Goal: Contribute content: Add original content to the website for others to see

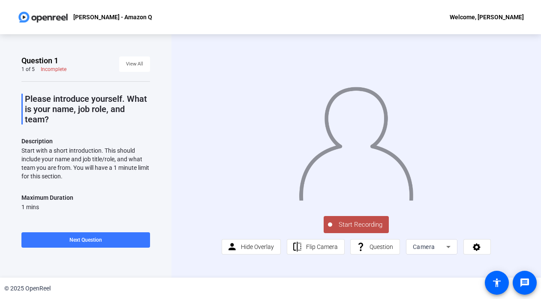
click at [98, 158] on div "Start with a short introduction. This should include your name and job title/ro…" at bounding box center [85, 163] width 128 height 34
click at [99, 161] on div "Start with a short introduction. This should include your name and job title/ro…" at bounding box center [85, 163] width 128 height 34
click at [357, 230] on span "Start Recording" at bounding box center [360, 225] width 57 height 10
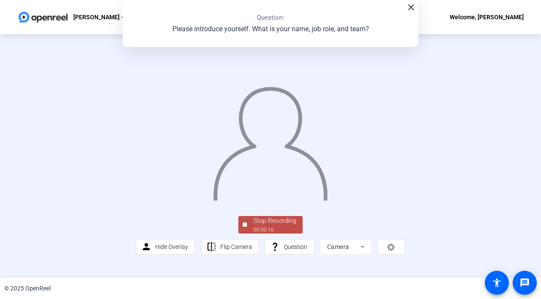
scroll to position [40, 0]
click at [291, 226] on div "Stop Recording" at bounding box center [274, 221] width 43 height 10
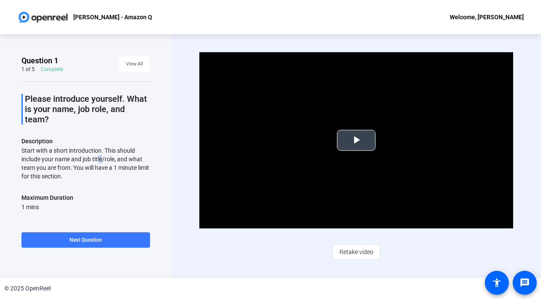
click at [356, 140] on span "Video Player" at bounding box center [356, 140] width 0 height 0
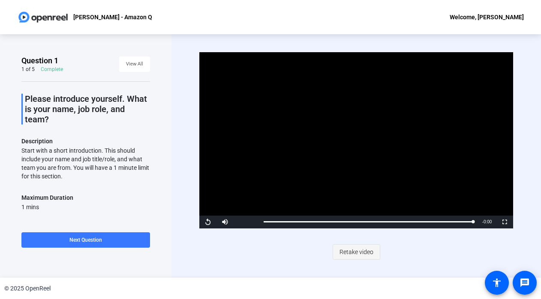
click at [359, 253] on span "Retake video" at bounding box center [356, 252] width 34 height 16
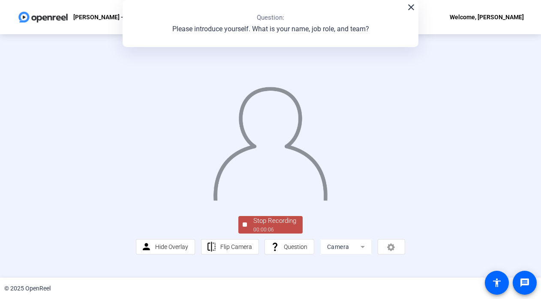
click at [262, 226] on div "Stop Recording" at bounding box center [274, 221] width 43 height 10
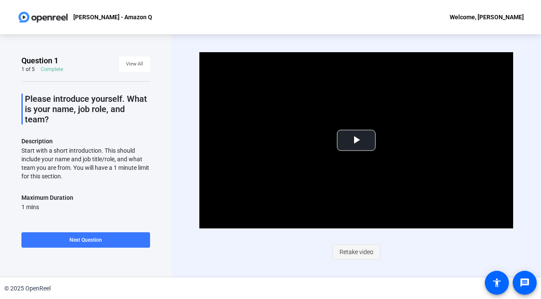
click at [352, 254] on span "Retake video" at bounding box center [356, 252] width 34 height 16
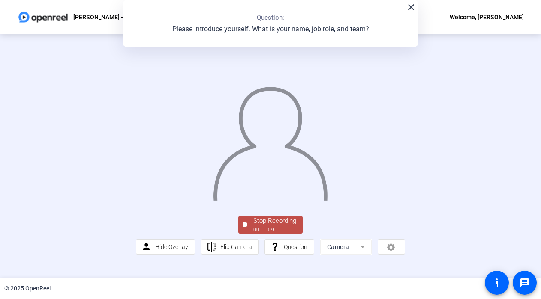
scroll to position [40, 0]
click at [269, 234] on div "00:00:10" at bounding box center [274, 230] width 43 height 8
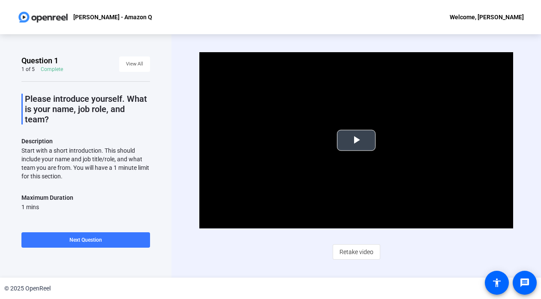
click at [356, 140] on span "Video Player" at bounding box center [356, 140] width 0 height 0
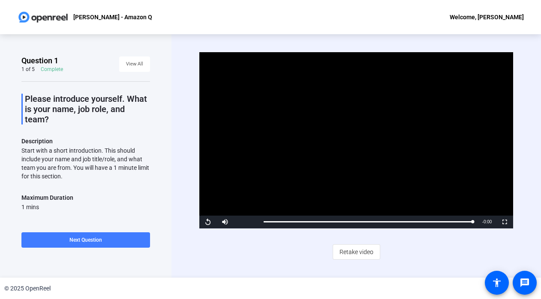
click at [93, 235] on span at bounding box center [85, 240] width 128 height 21
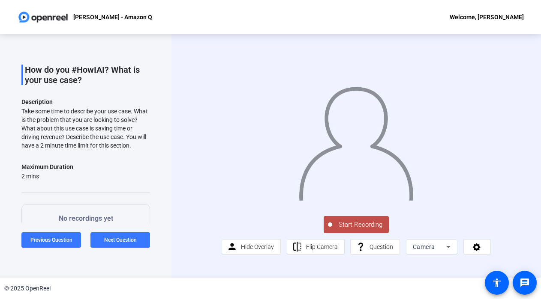
scroll to position [28, 0]
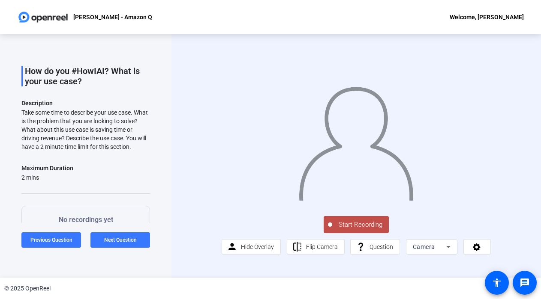
click at [358, 230] on span "Start Recording" at bounding box center [360, 225] width 57 height 10
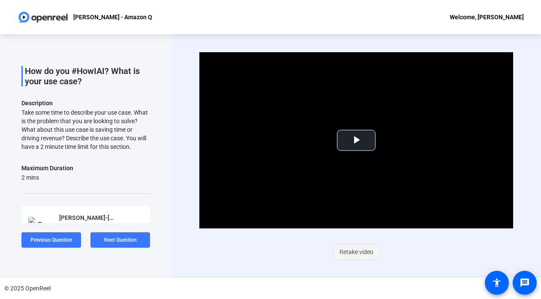
click at [346, 252] on span "Retake video" at bounding box center [356, 252] width 34 height 16
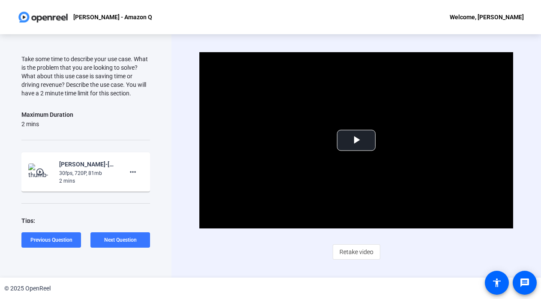
scroll to position [90, 0]
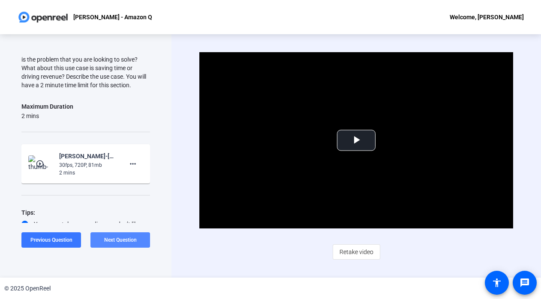
click at [116, 242] on span "Next Question" at bounding box center [120, 240] width 33 height 6
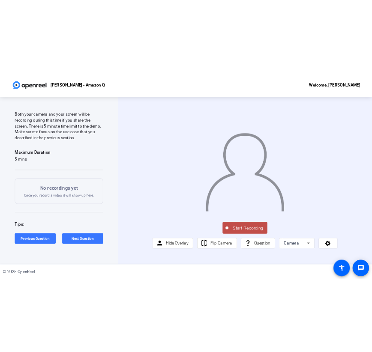
scroll to position [49, 0]
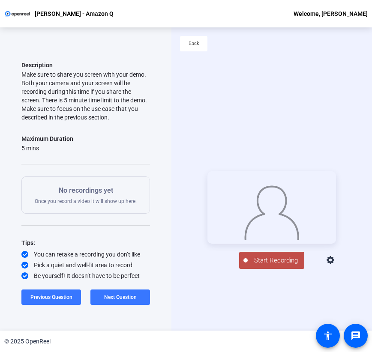
click at [259, 269] on button "Start Recording" at bounding box center [271, 260] width 65 height 17
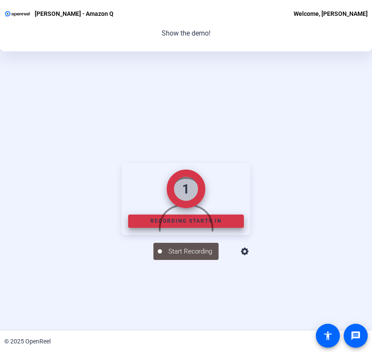
scroll to position [96, 0]
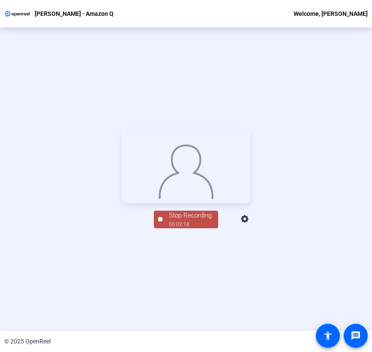
click at [184, 228] on div "00:02:18" at bounding box center [190, 225] width 43 height 8
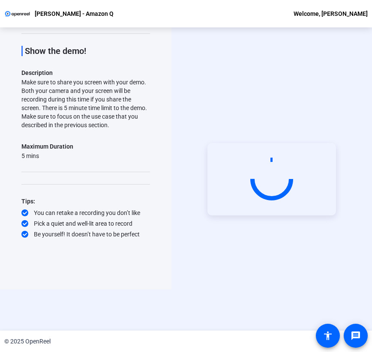
scroll to position [41, 0]
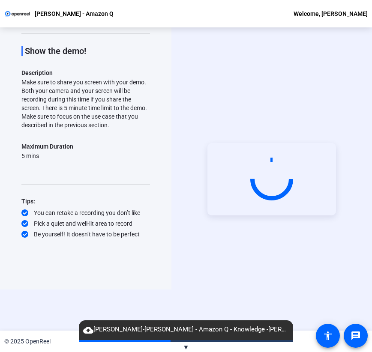
click at [185, 299] on span "▼" at bounding box center [186, 347] width 6 height 8
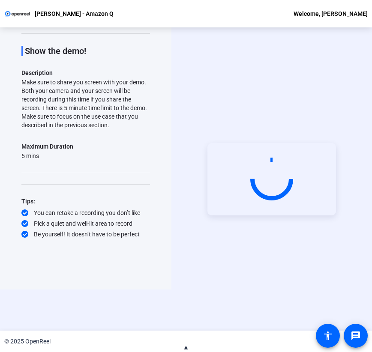
click at [185, 299] on span "▲" at bounding box center [186, 347] width 6 height 8
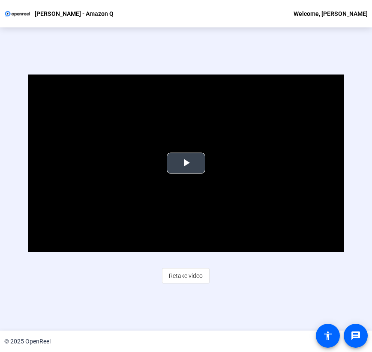
click at [177, 174] on video "Video Player" at bounding box center [186, 164] width 316 height 178
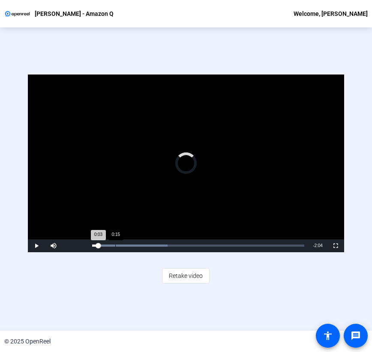
click at [115, 245] on div "Progress Bar" at bounding box center [129, 246] width 75 height 2
click at [131, 247] on div "Loaded : 43.83% 0:25 0:15" at bounding box center [198, 245] width 221 height 13
click at [149, 246] on div "0:37" at bounding box center [149, 246] width 0 height 2
click at [185, 273] on span "Retake video" at bounding box center [186, 276] width 34 height 16
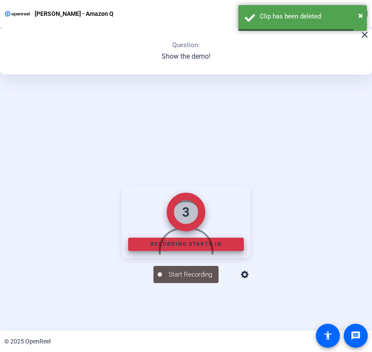
scroll to position [96, 0]
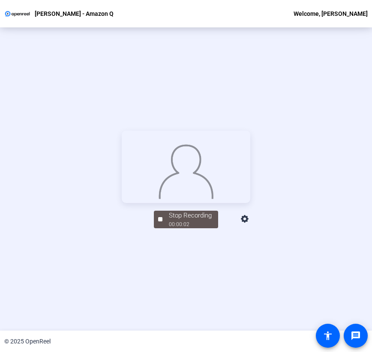
click at [250, 224] on icon at bounding box center [245, 219] width 10 height 10
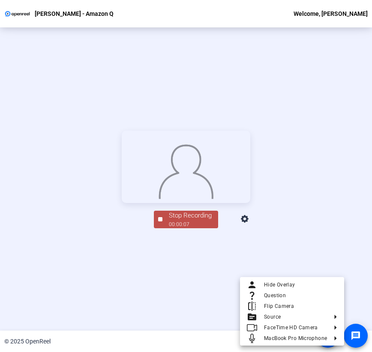
click at [210, 278] on div at bounding box center [186, 176] width 372 height 352
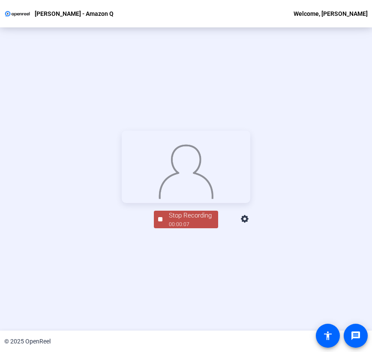
click at [173, 221] on div "Stop Recording" at bounding box center [190, 216] width 43 height 10
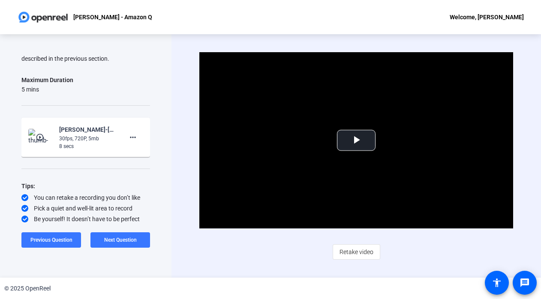
scroll to position [115, 0]
click at [138, 133] on span at bounding box center [132, 137] width 21 height 21
click at [142, 155] on span "Delete clip" at bounding box center [146, 154] width 34 height 10
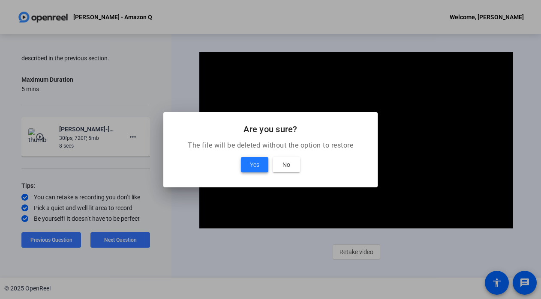
click at [257, 160] on span "Yes" at bounding box center [254, 165] width 9 height 10
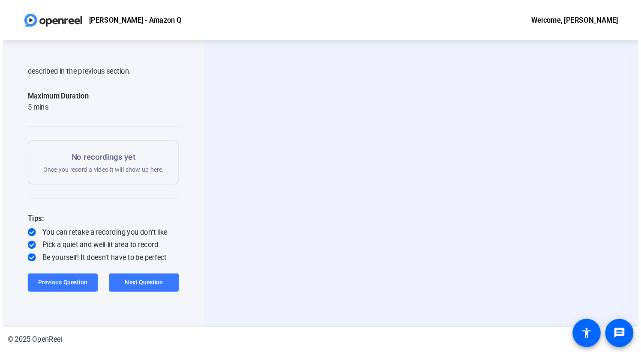
scroll to position [113, 0]
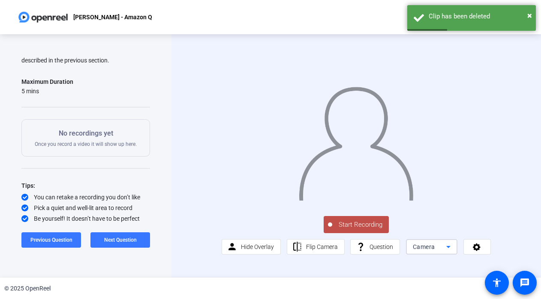
click at [445, 252] on icon at bounding box center [448, 247] width 10 height 10
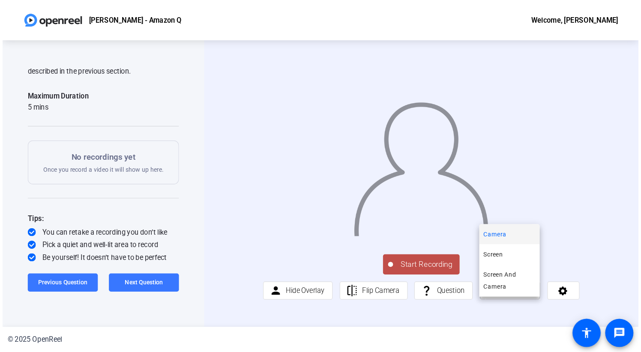
scroll to position [60, 0]
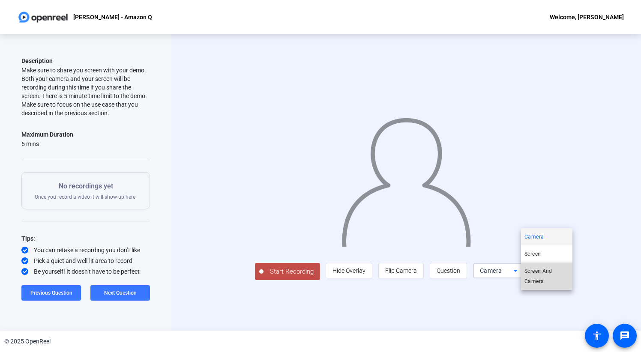
click at [540, 272] on span "Screen And Camera" at bounding box center [546, 276] width 45 height 21
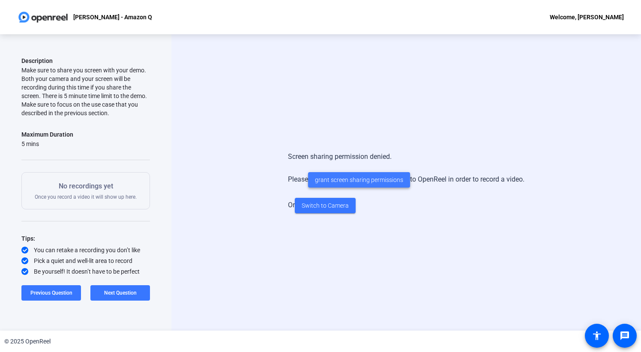
click at [379, 177] on span "grant screen sharing permissions" at bounding box center [359, 180] width 88 height 9
click at [385, 186] on span at bounding box center [359, 180] width 102 height 21
click at [384, 185] on span at bounding box center [359, 180] width 102 height 21
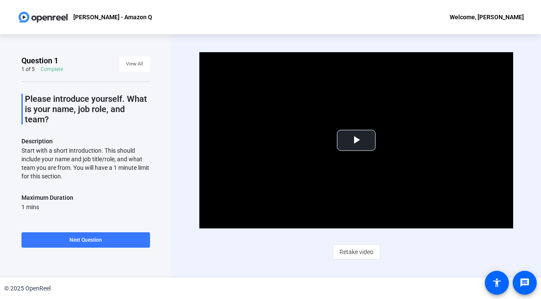
click at [173, 162] on div "Video Player is loading. Play Video Play Mute Current Time 0:00 / Duration 0:10…" at bounding box center [355, 156] width 369 height 244
click at [142, 67] on span "View All" at bounding box center [134, 64] width 17 height 13
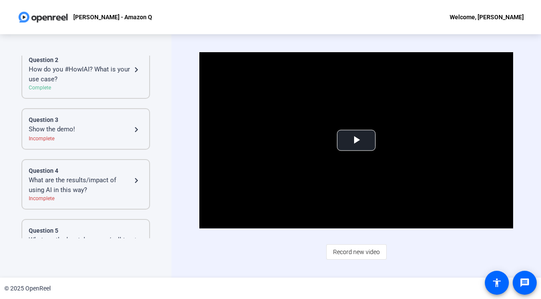
click at [108, 128] on div "Show the demo!" at bounding box center [80, 130] width 102 height 10
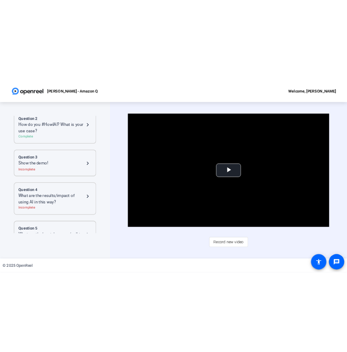
scroll to position [68, 0]
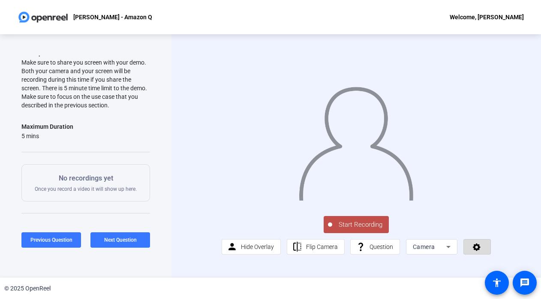
click at [479, 251] on icon at bounding box center [477, 247] width 10 height 9
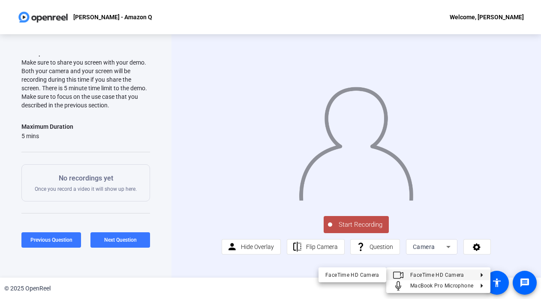
click at [445, 259] on div at bounding box center [270, 149] width 541 height 299
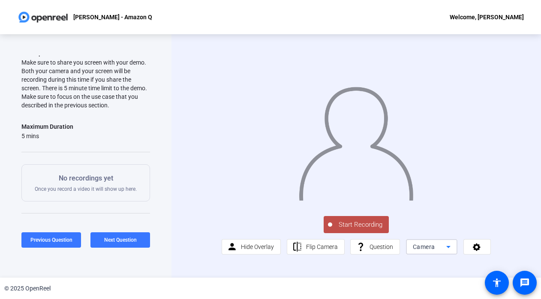
click at [445, 252] on icon at bounding box center [448, 247] width 10 height 10
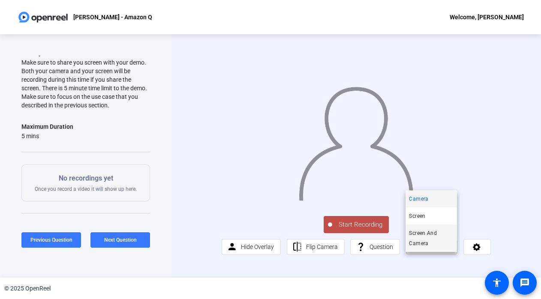
click at [437, 242] on span "Screen And Camera" at bounding box center [431, 238] width 45 height 21
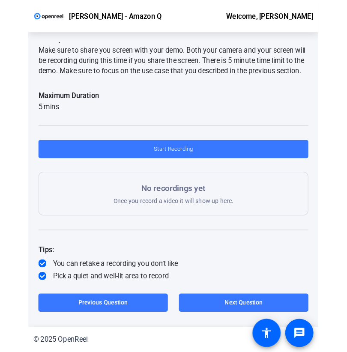
scroll to position [49, 0]
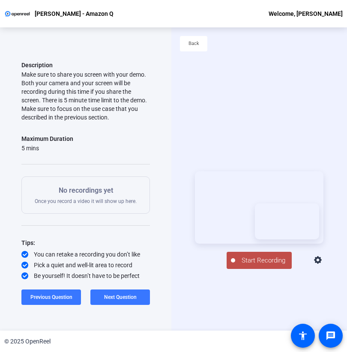
click at [251, 265] on span "Start Recording" at bounding box center [263, 261] width 57 height 10
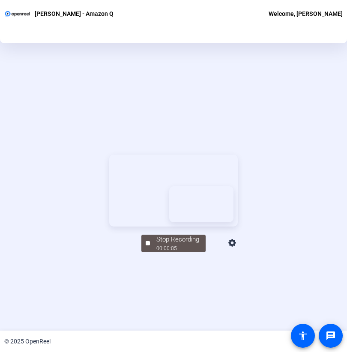
scroll to position [96, 0]
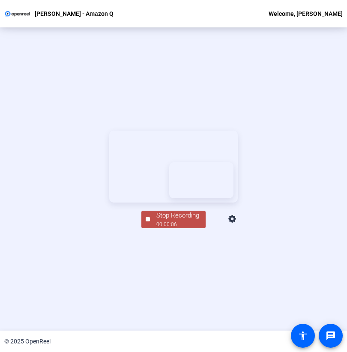
click at [157, 221] on div "Stop Recording" at bounding box center [177, 216] width 43 height 10
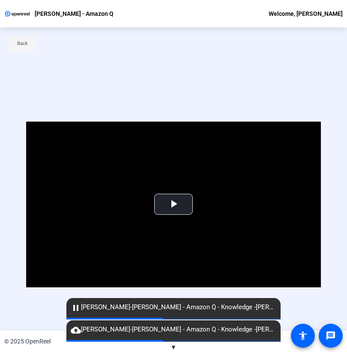
click at [32, 42] on span at bounding box center [22, 43] width 27 height 21
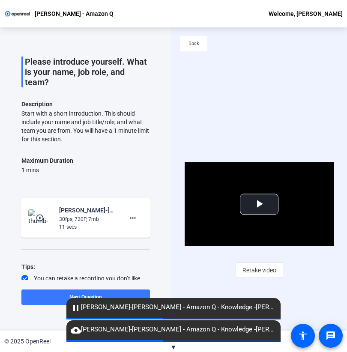
scroll to position [54, 0]
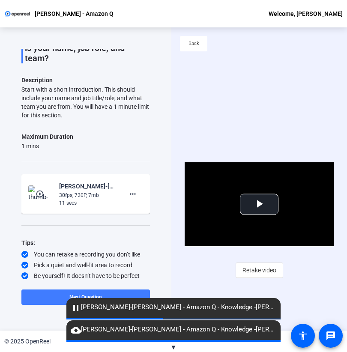
click at [45, 298] on span at bounding box center [85, 297] width 128 height 21
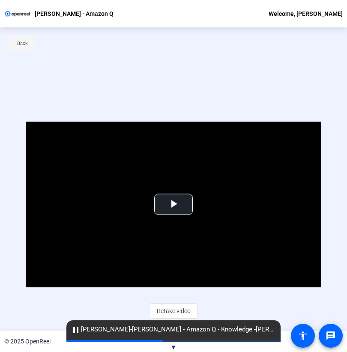
click at [31, 51] on span at bounding box center [22, 43] width 27 height 21
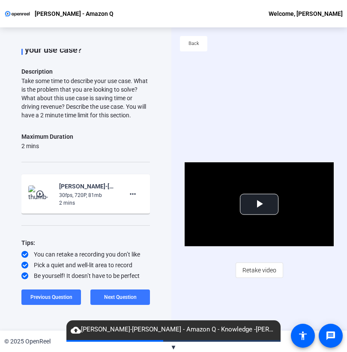
scroll to position [25, 0]
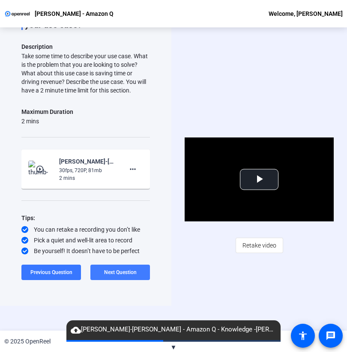
click at [121, 273] on span "Next Question" at bounding box center [120, 272] width 33 height 6
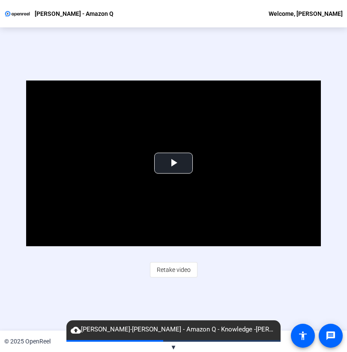
scroll to position [0, 0]
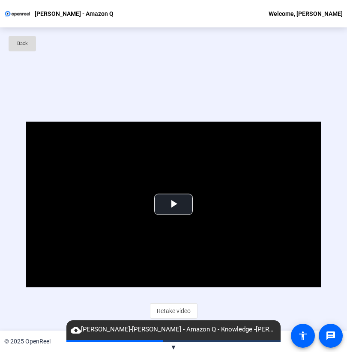
click at [22, 47] on span "Back" at bounding box center [22, 43] width 11 height 13
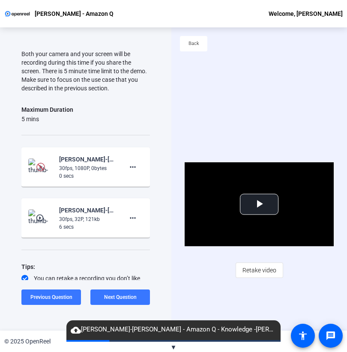
scroll to position [86, 0]
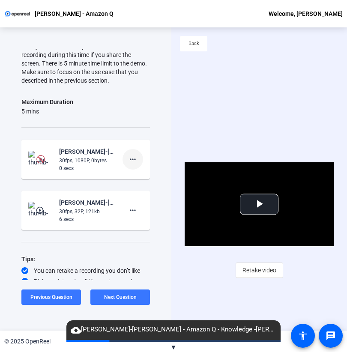
click at [132, 156] on mat-icon "more_horiz" at bounding box center [133, 159] width 10 height 10
click at [146, 180] on span "Delete clip" at bounding box center [146, 177] width 34 height 10
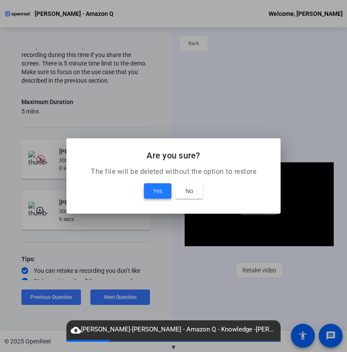
click at [158, 188] on span "Yes" at bounding box center [157, 191] width 9 height 10
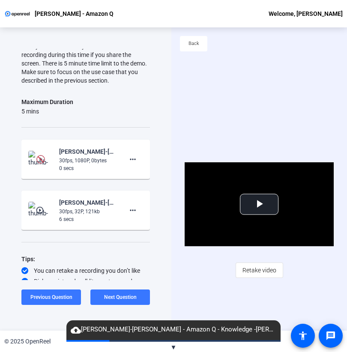
scroll to position [51, 0]
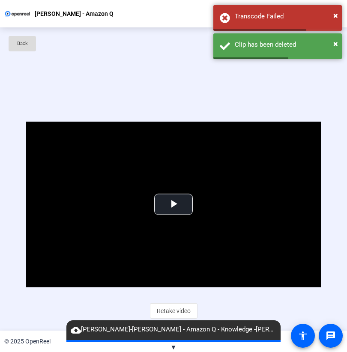
click at [31, 38] on span at bounding box center [22, 43] width 27 height 21
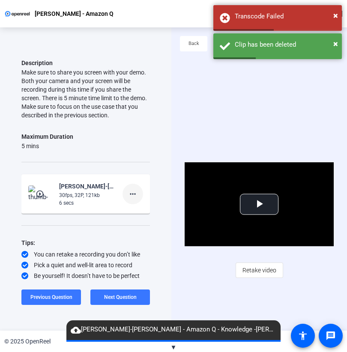
click at [136, 193] on mat-icon "more_horiz" at bounding box center [133, 194] width 10 height 10
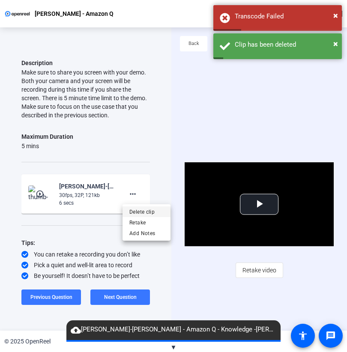
click at [143, 212] on span "Delete clip" at bounding box center [146, 211] width 34 height 10
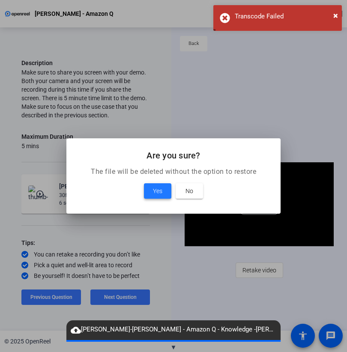
click at [159, 188] on span "Yes" at bounding box center [157, 191] width 9 height 10
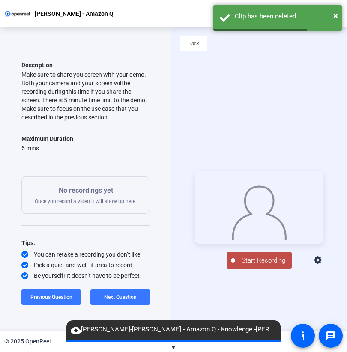
scroll to position [41, 0]
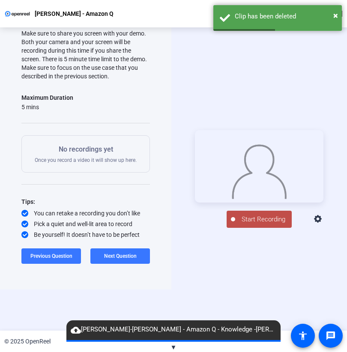
click at [323, 224] on icon at bounding box center [318, 219] width 10 height 10
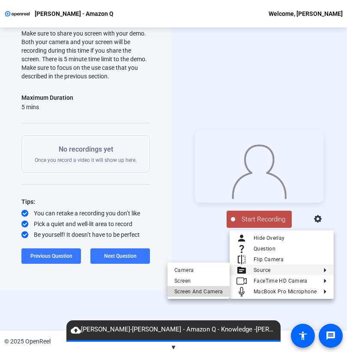
click at [198, 293] on span "Screen And Camera" at bounding box center [198, 291] width 48 height 10
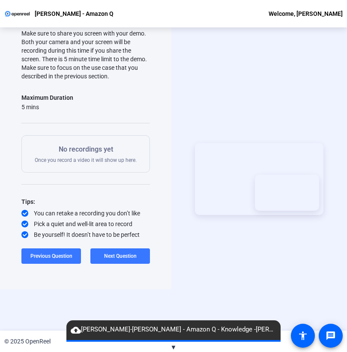
scroll to position [37, 0]
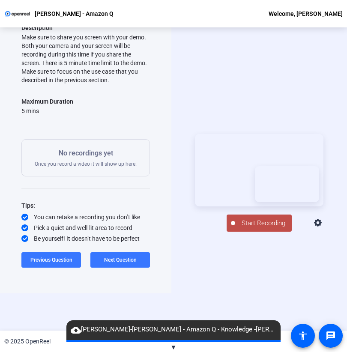
click at [267, 228] on span "Start Recording" at bounding box center [263, 223] width 57 height 10
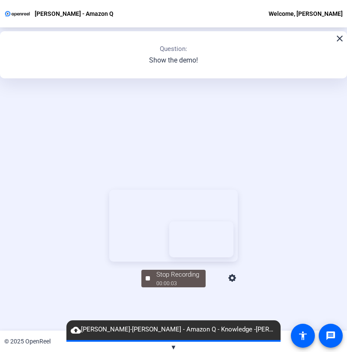
scroll to position [96, 0]
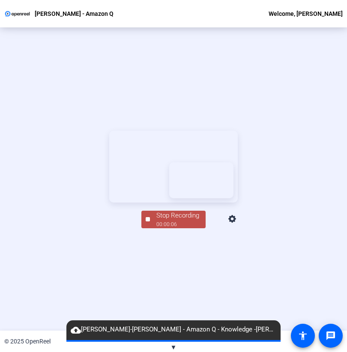
click at [150, 228] on span "Stop Recording 00:00:06" at bounding box center [178, 220] width 56 height 18
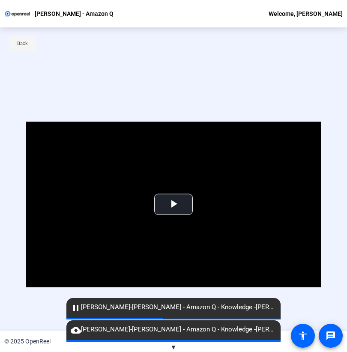
click at [22, 51] on span at bounding box center [22, 43] width 27 height 21
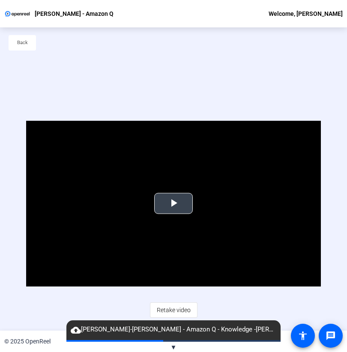
scroll to position [1, 0]
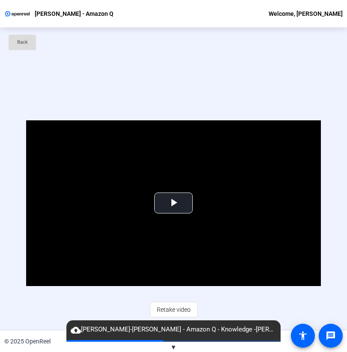
click at [13, 41] on span at bounding box center [22, 42] width 27 height 21
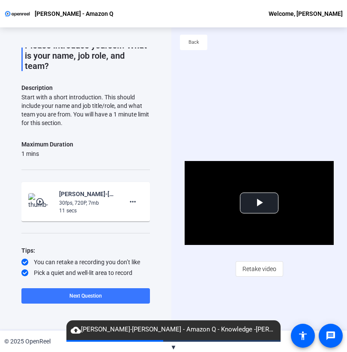
scroll to position [54, 0]
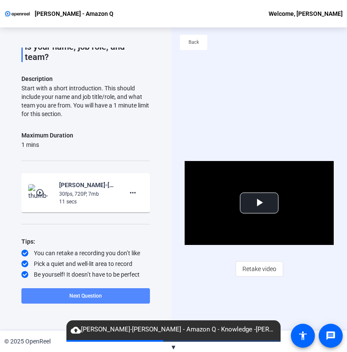
click at [90, 301] on span at bounding box center [85, 296] width 128 height 21
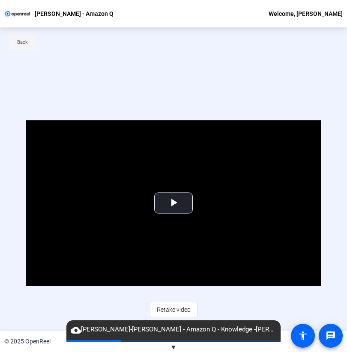
click at [29, 40] on span at bounding box center [22, 42] width 27 height 21
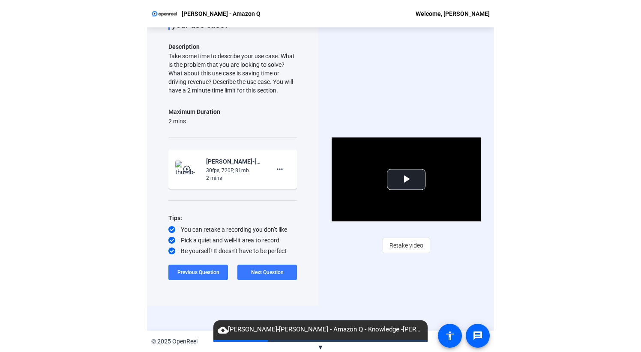
scroll to position [41, 0]
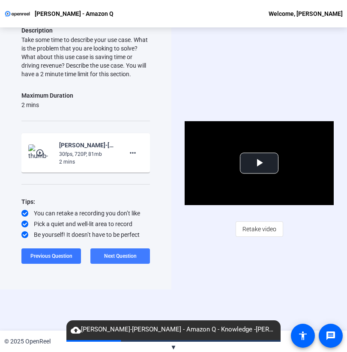
click at [119, 265] on span at bounding box center [120, 256] width 60 height 21
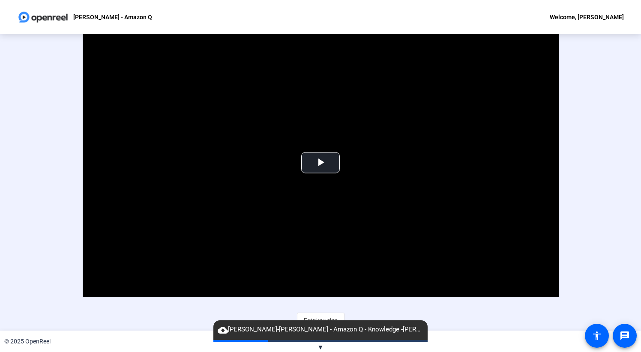
scroll to position [0, 0]
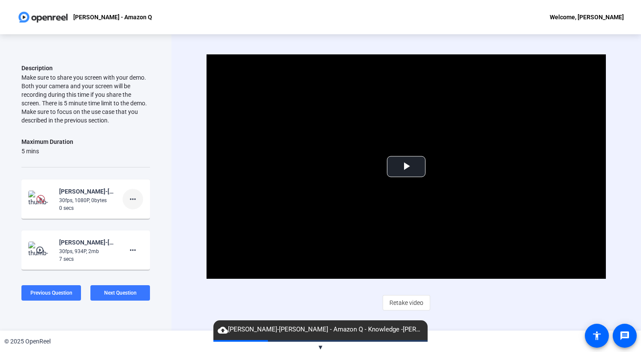
click at [132, 204] on mat-icon "more_horiz" at bounding box center [133, 199] width 10 height 10
click at [148, 269] on span "Delete clip" at bounding box center [146, 269] width 34 height 10
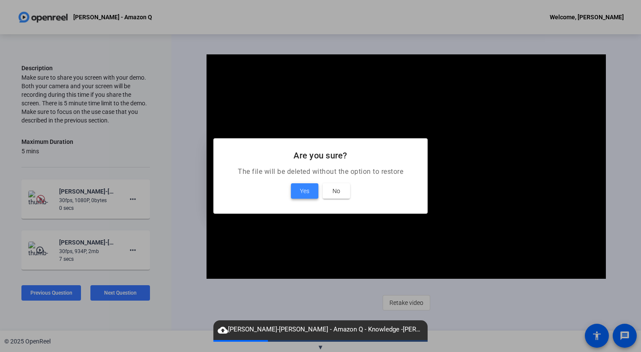
click at [310, 189] on span at bounding box center [304, 191] width 27 height 21
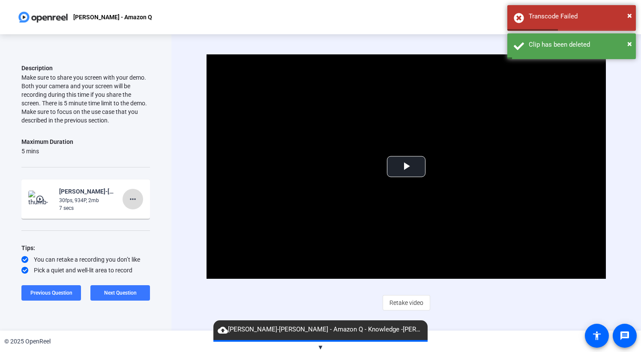
click at [136, 204] on mat-icon "more_horiz" at bounding box center [133, 199] width 10 height 10
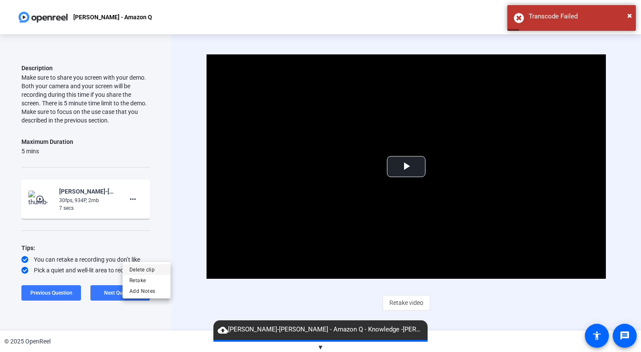
click at [144, 270] on span "Delete clip" at bounding box center [146, 269] width 34 height 10
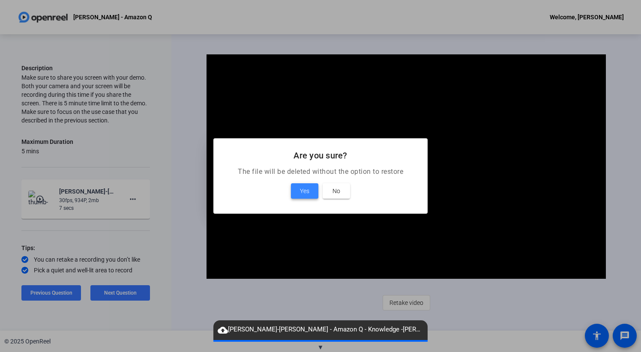
click at [302, 191] on span "Yes" at bounding box center [304, 191] width 9 height 10
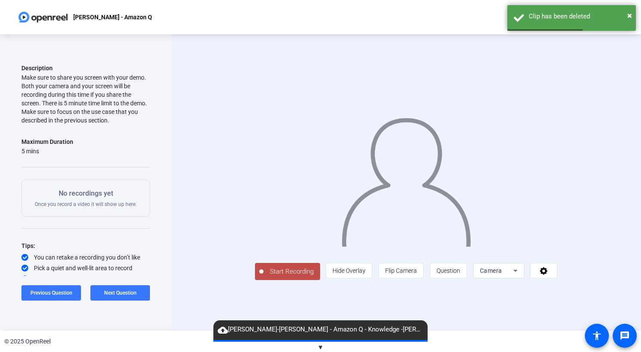
click at [346, 276] on mat-select "Camera" at bounding box center [499, 271] width 38 height 10
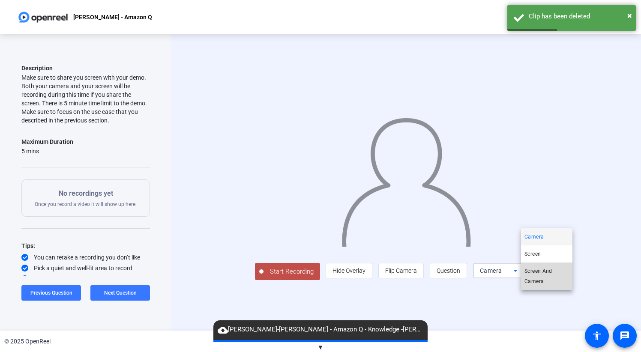
click at [346, 275] on span "Screen And Camera" at bounding box center [546, 276] width 45 height 21
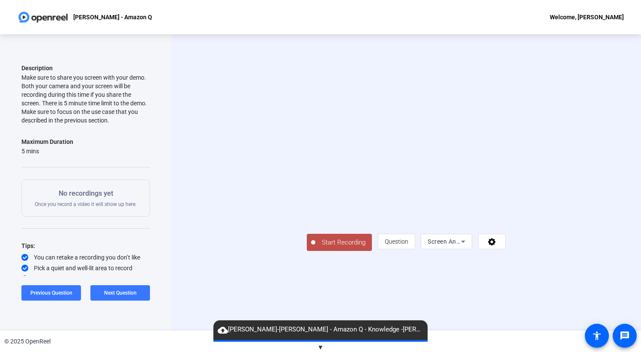
click at [326, 346] on div "© 2025 OpenReel" at bounding box center [320, 341] width 641 height 21
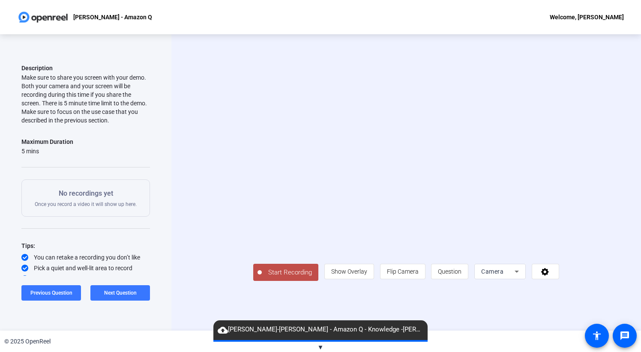
click at [346, 277] on div "Camera" at bounding box center [497, 271] width 33 height 10
click at [346, 278] on span "Screen And Camera" at bounding box center [546, 276] width 45 height 21
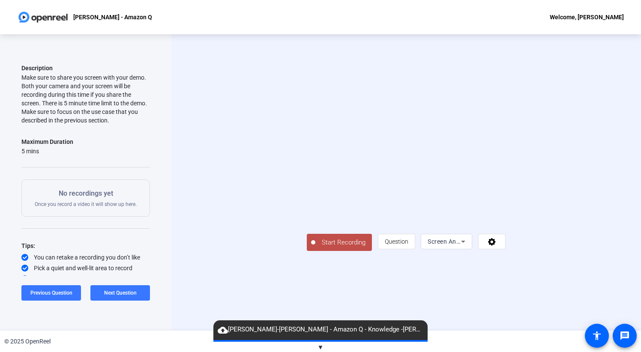
click at [317, 347] on div "© 2025 OpenReel" at bounding box center [320, 341] width 641 height 21
click at [320, 345] on span "▼" at bounding box center [320, 347] width 6 height 8
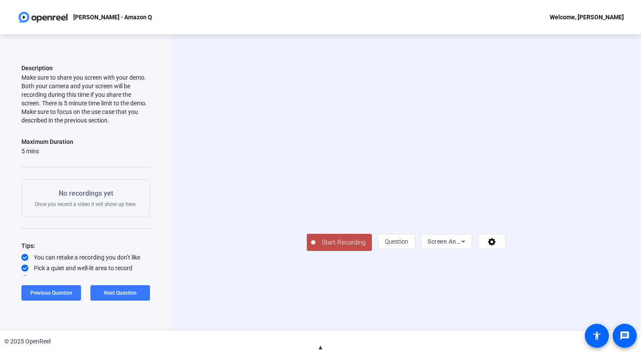
click at [346, 237] on button "Start Recording" at bounding box center [339, 242] width 65 height 17
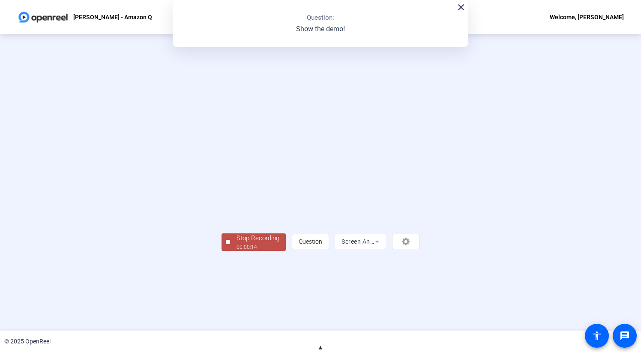
click at [260, 241] on div "Stop Recording" at bounding box center [257, 238] width 43 height 10
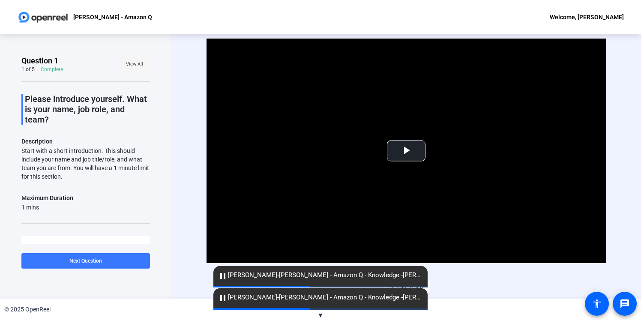
click at [129, 66] on span "View All" at bounding box center [134, 64] width 17 height 13
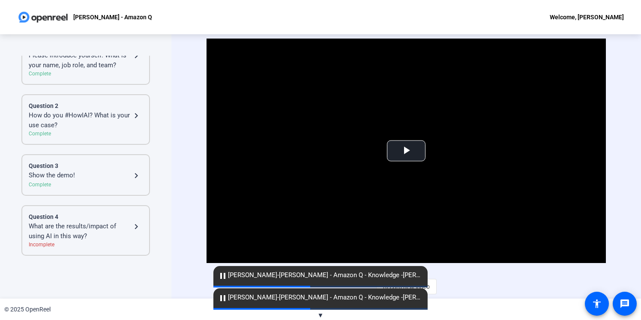
click at [121, 168] on div "Question 3" at bounding box center [86, 165] width 114 height 9
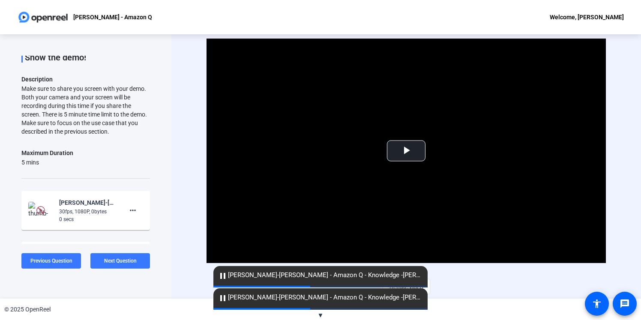
scroll to position [22, 0]
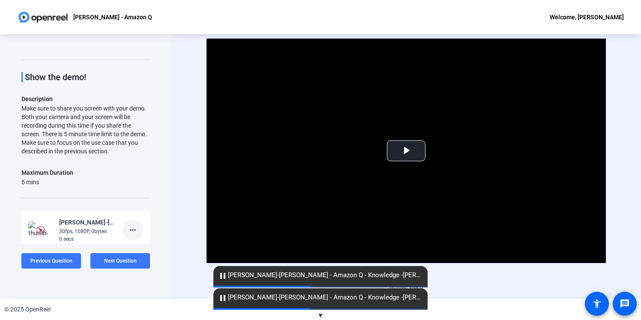
click at [136, 229] on mat-icon "more_horiz" at bounding box center [133, 230] width 10 height 10
click at [150, 245] on span "Delete clip" at bounding box center [146, 247] width 34 height 10
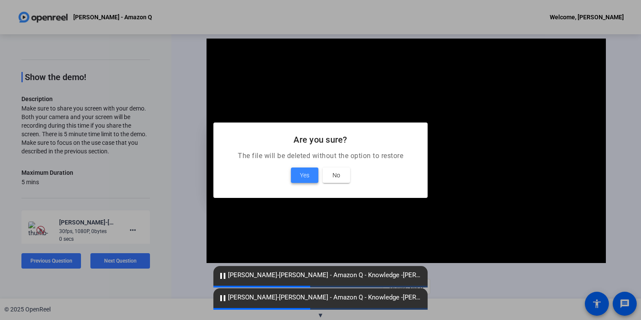
click at [311, 168] on span at bounding box center [304, 175] width 27 height 21
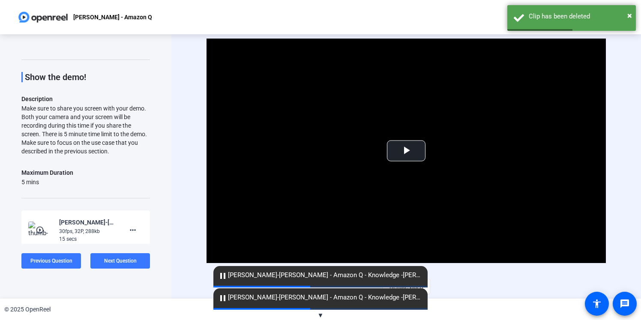
click at [190, 310] on div "© 2025 OpenReel" at bounding box center [320, 309] width 641 height 21
click at [322, 314] on span "▼" at bounding box center [320, 315] width 6 height 8
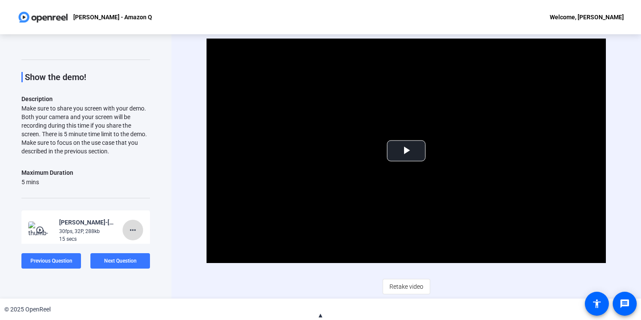
click at [134, 230] on mat-icon "more_horiz" at bounding box center [133, 230] width 10 height 10
click at [143, 249] on span "Delete clip" at bounding box center [146, 247] width 34 height 10
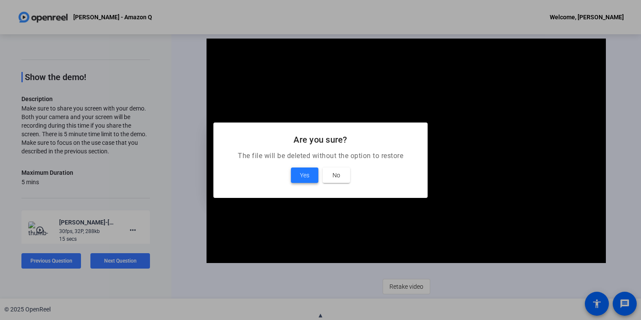
click at [305, 180] on span "Yes" at bounding box center [304, 175] width 9 height 10
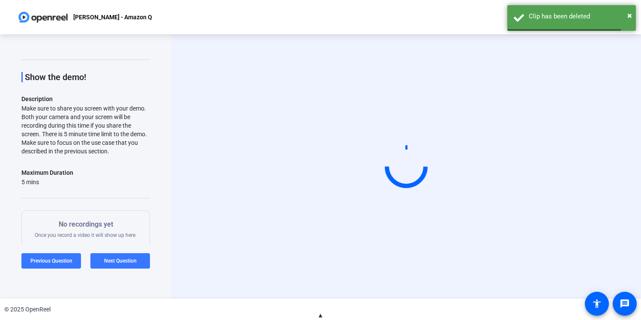
scroll to position [0, 0]
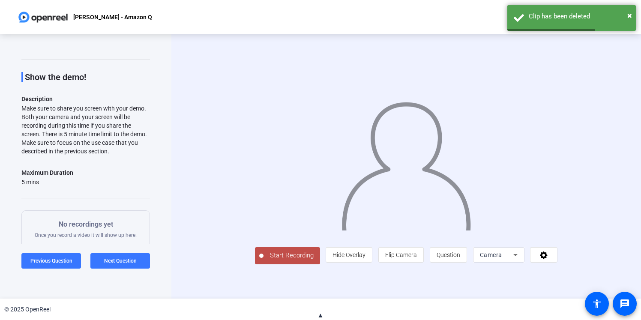
click at [513, 260] on div "Camera" at bounding box center [496, 255] width 33 height 10
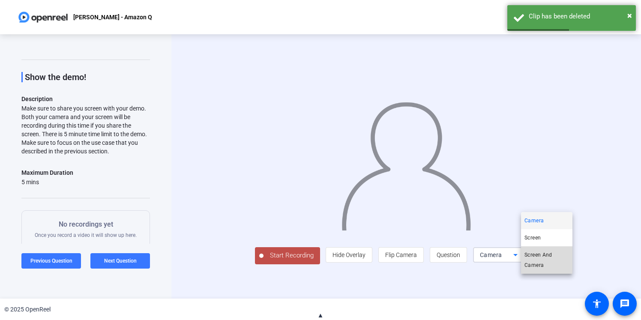
click at [541, 262] on span "Screen And Camera" at bounding box center [546, 260] width 45 height 21
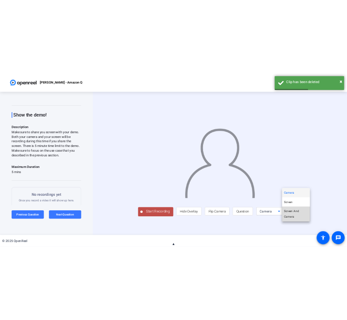
scroll to position [0, 0]
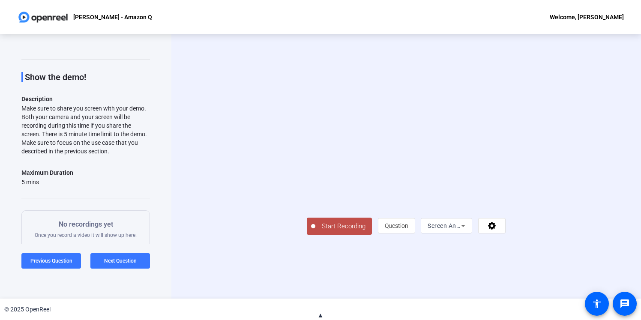
click at [315, 231] on span "Start Recording" at bounding box center [343, 226] width 57 height 10
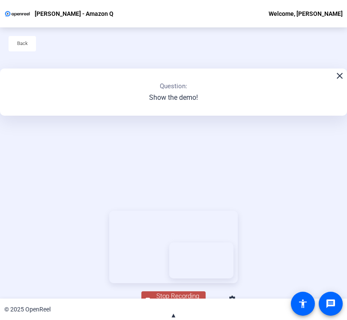
scroll to position [96, 0]
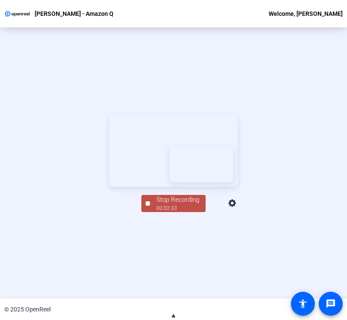
click at [178, 205] on div "Stop Recording" at bounding box center [177, 200] width 43 height 10
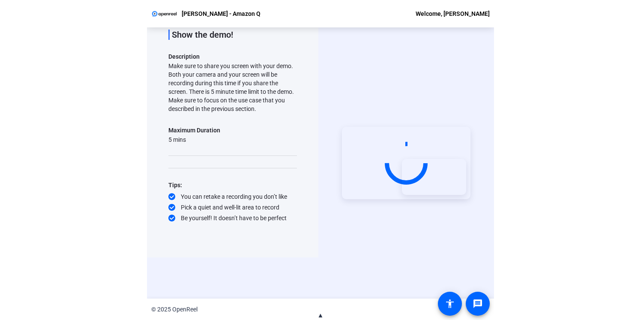
scroll to position [0, 0]
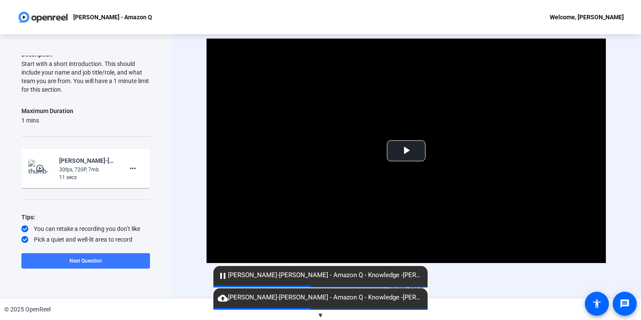
scroll to position [98, 0]
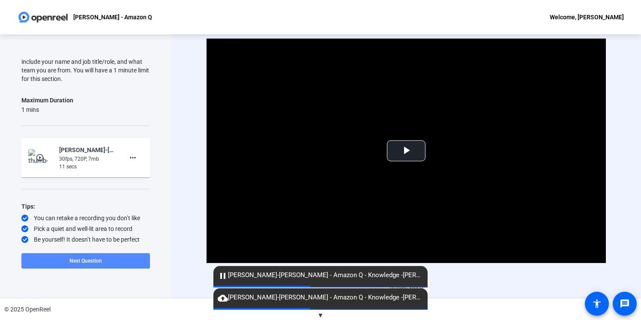
click at [93, 257] on span at bounding box center [85, 261] width 128 height 21
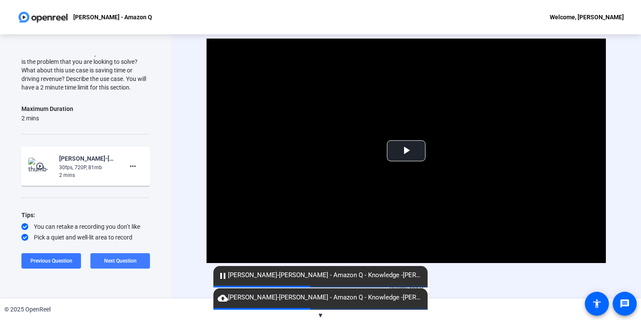
click at [119, 258] on span "Next Question" at bounding box center [120, 261] width 33 height 6
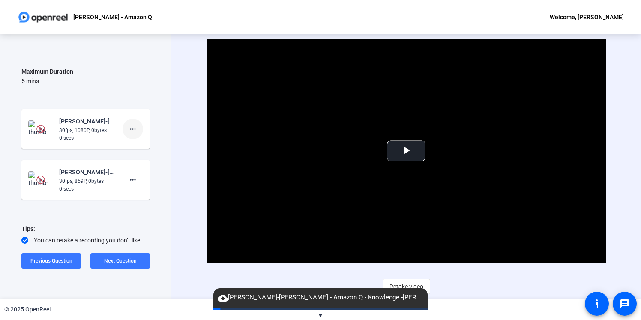
scroll to position [145, 0]
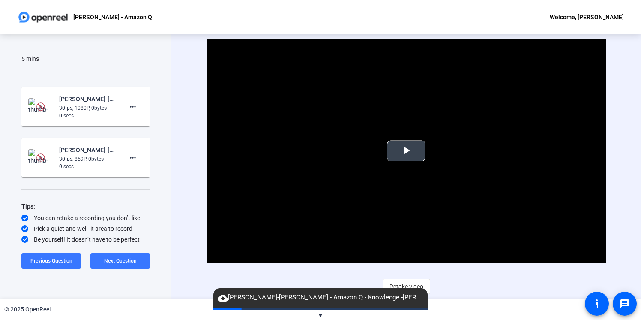
click at [406, 151] on span "Video Player" at bounding box center [406, 151] width 0 height 0
click at [128, 260] on span "Next Question" at bounding box center [120, 261] width 33 height 6
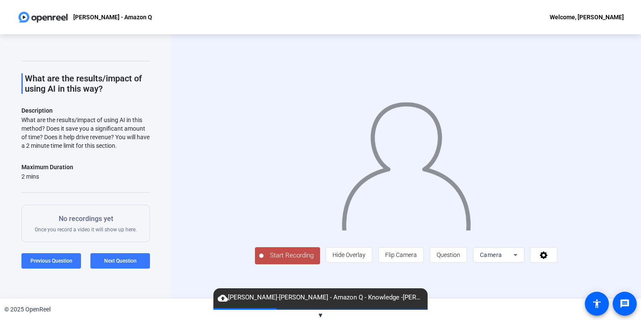
scroll to position [27, 0]
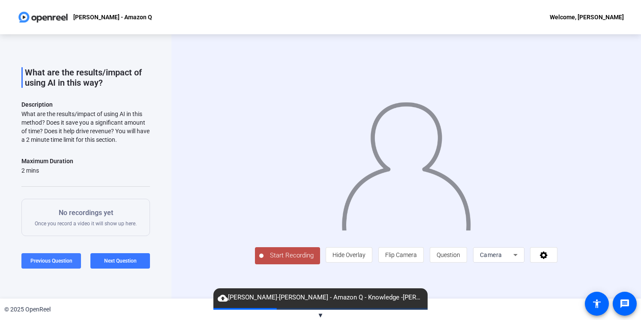
click at [51, 257] on span "Previous Question" at bounding box center [51, 260] width 42 height 7
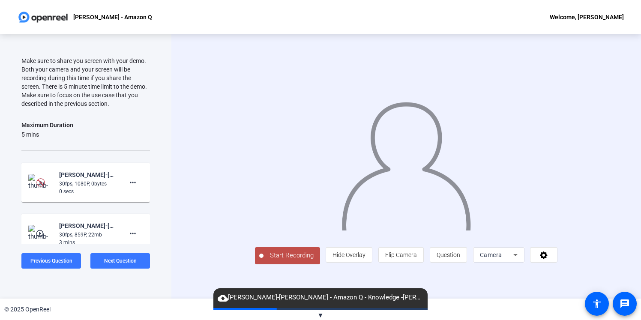
scroll to position [73, 0]
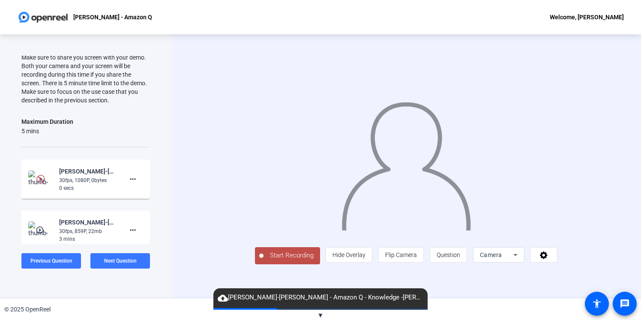
click at [42, 176] on img at bounding box center [40, 179] width 9 height 9
click at [41, 180] on img at bounding box center [40, 179] width 9 height 9
click at [42, 228] on mat-icon "play_circle_outline" at bounding box center [41, 230] width 10 height 9
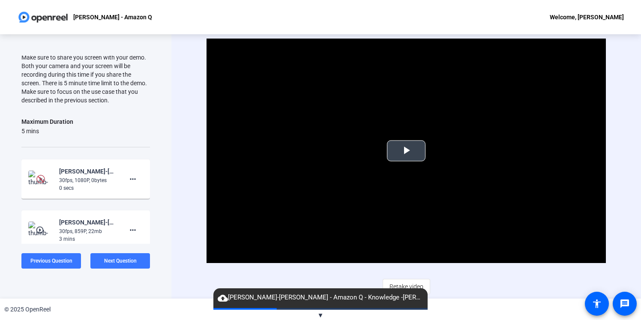
click at [406, 151] on span "Video Player" at bounding box center [406, 151] width 0 height 0
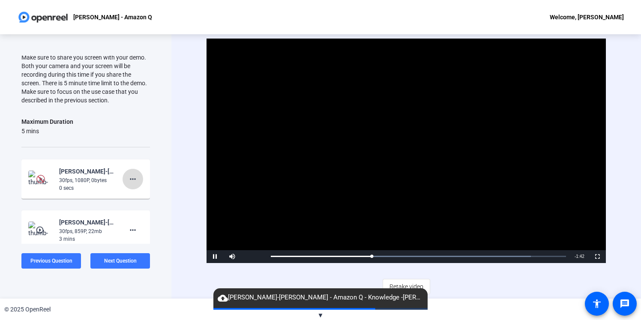
click at [135, 176] on mat-icon "more_horiz" at bounding box center [133, 179] width 10 height 10
click at [146, 194] on span "Delete clip" at bounding box center [146, 196] width 34 height 10
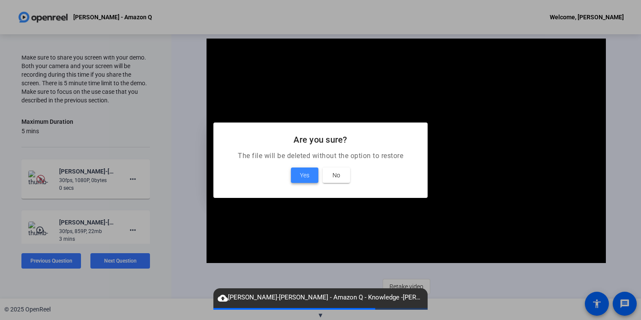
click at [299, 180] on span at bounding box center [304, 175] width 27 height 21
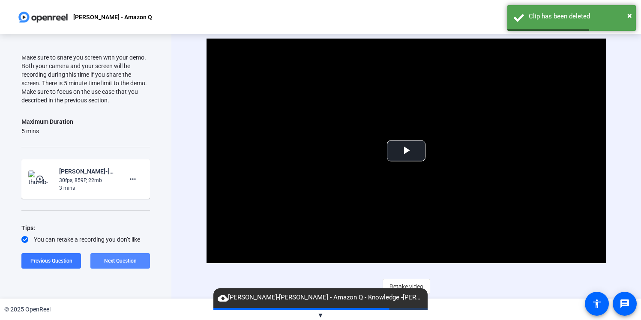
click at [130, 259] on span "Next Question" at bounding box center [120, 261] width 33 height 6
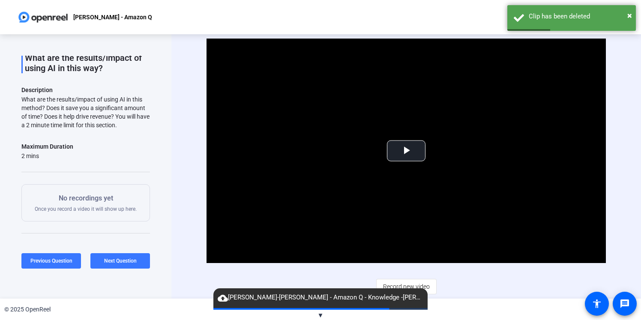
scroll to position [20, 0]
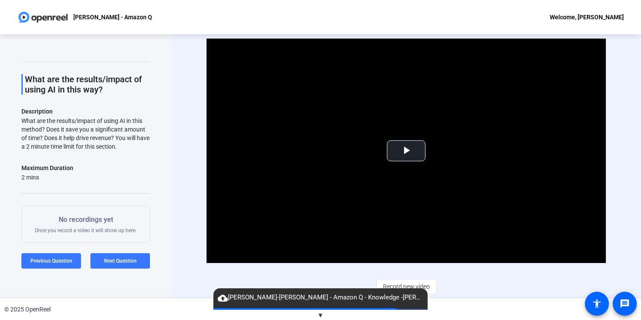
click at [114, 222] on p "No recordings yet" at bounding box center [86, 220] width 102 height 10
click at [321, 314] on span "▼" at bounding box center [320, 315] width 6 height 8
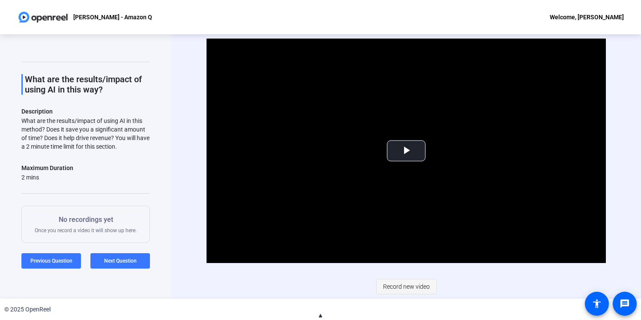
click at [403, 287] on span "Record new video" at bounding box center [406, 286] width 47 height 16
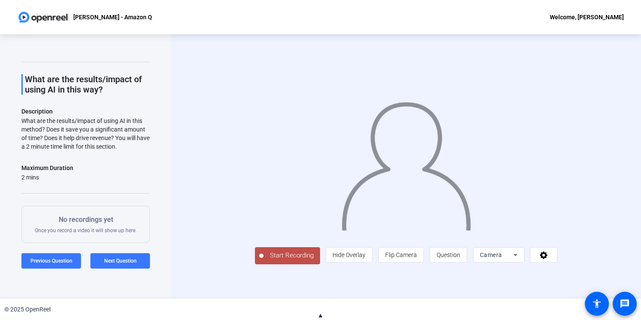
click at [513, 260] on div "Camera" at bounding box center [496, 255] width 33 height 10
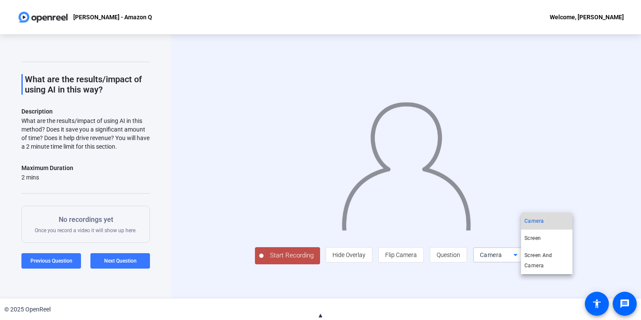
click at [544, 218] on mat-option "Camera" at bounding box center [546, 220] width 51 height 17
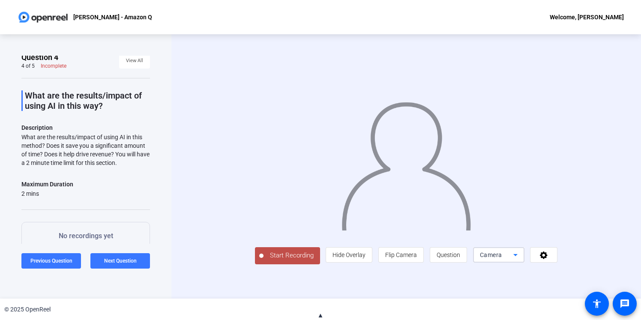
scroll to position [4, 0]
click at [263, 260] on span "Start Recording" at bounding box center [291, 256] width 57 height 10
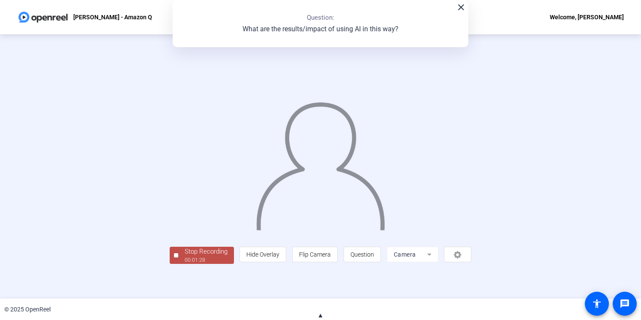
click at [98, 299] on div "© 2025 OpenReel" at bounding box center [320, 309] width 641 height 21
click at [185, 257] on div "Stop Recording" at bounding box center [206, 252] width 43 height 10
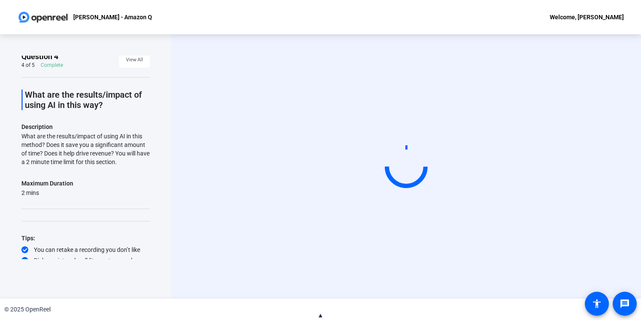
click at [136, 55] on div "Question 4 4 of 5 Complete View All What are the results/impact of using AI in …" at bounding box center [85, 166] width 171 height 264
click at [136, 57] on span "View All" at bounding box center [134, 60] width 17 height 13
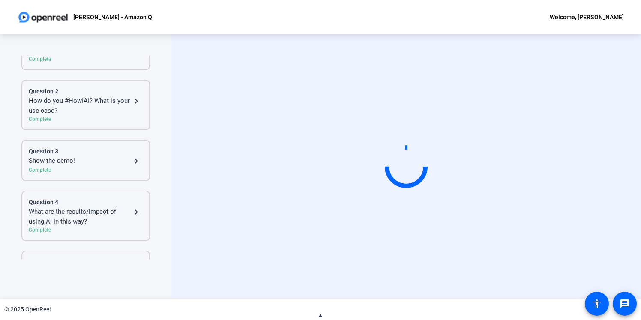
scroll to position [98, 0]
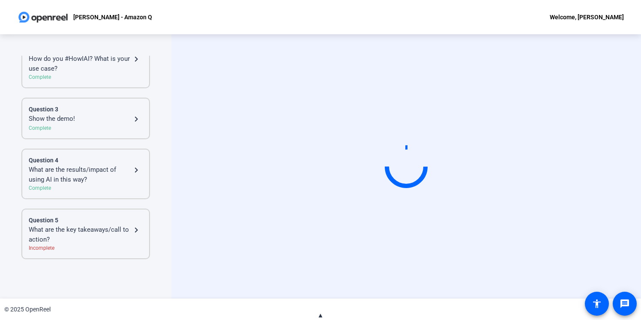
click at [80, 235] on div "What are the key takeaways/call to action?" at bounding box center [80, 234] width 102 height 19
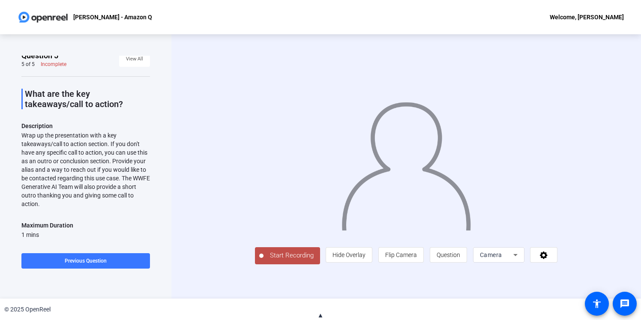
scroll to position [3, 0]
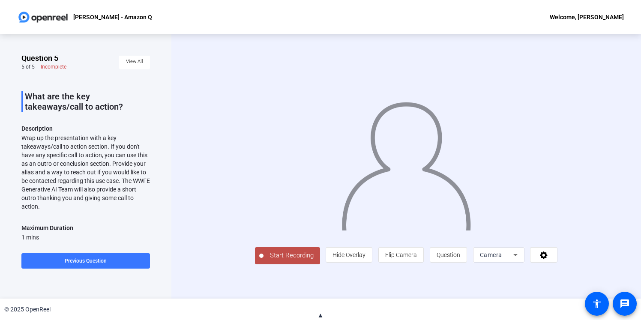
click at [263, 260] on span "Start Recording" at bounding box center [291, 256] width 57 height 10
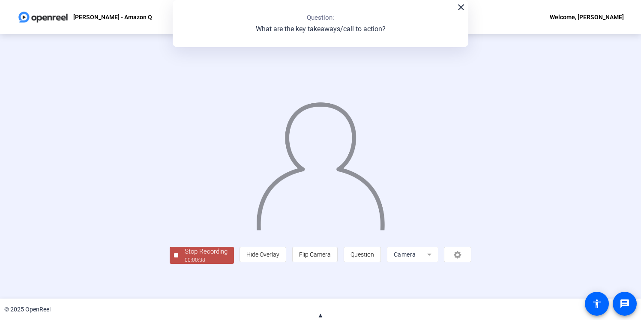
scroll to position [22, 0]
click at [185, 264] on div "00:00:39" at bounding box center [206, 260] width 43 height 8
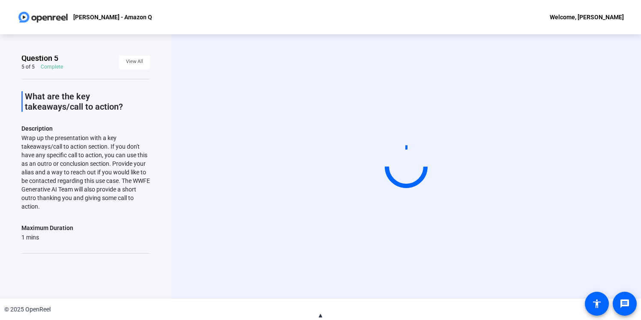
scroll to position [3, 0]
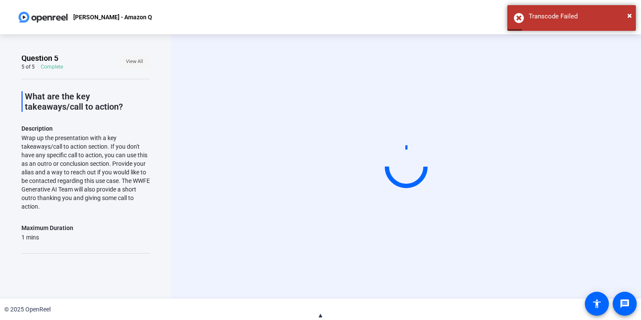
click at [136, 65] on span "View All" at bounding box center [134, 61] width 17 height 13
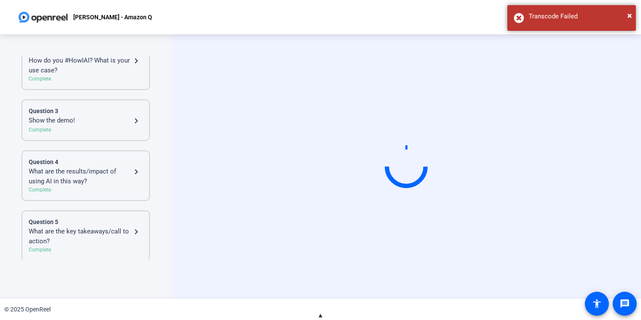
scroll to position [98, 0]
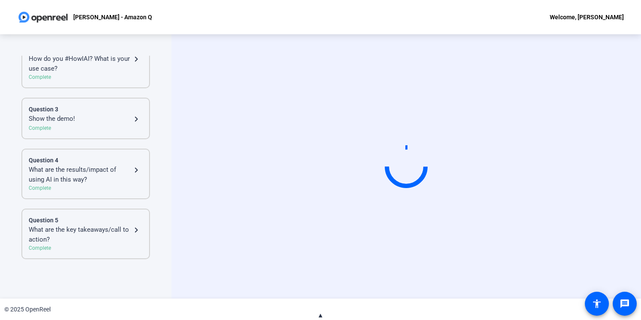
click at [90, 174] on div "What are the results/impact of using AI in this way?" at bounding box center [80, 174] width 102 height 19
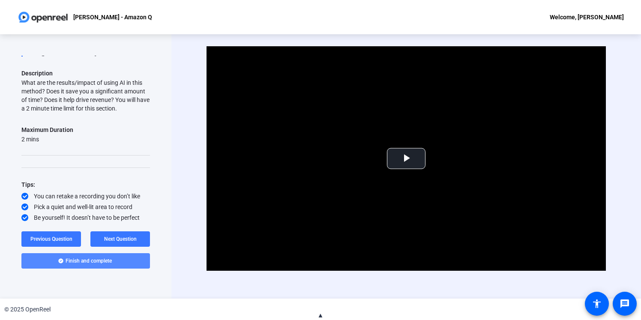
click at [84, 260] on span "Finish and complete" at bounding box center [89, 260] width 46 height 7
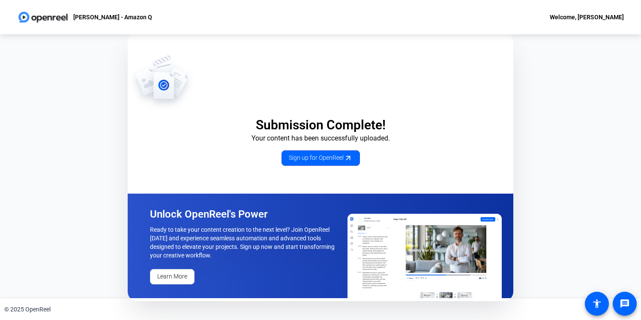
click at [111, 18] on p "[PERSON_NAME] - Amazon Q" at bounding box center [112, 17] width 79 height 10
click at [44, 19] on img at bounding box center [43, 17] width 52 height 17
